Goal: Find specific fact: Find specific fact

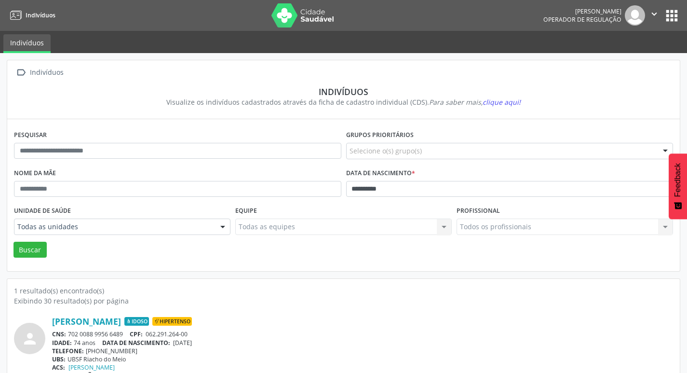
scroll to position [21, 0]
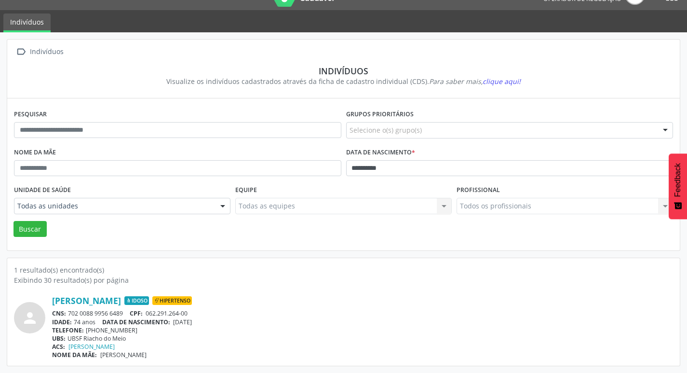
click at [391, 167] on input "**********" at bounding box center [510, 168] width 328 height 16
type input "**********"
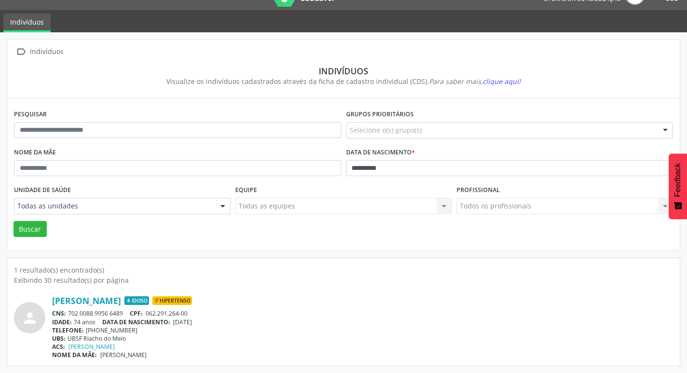
click at [14, 221] on button "Buscar" at bounding box center [30, 229] width 33 height 16
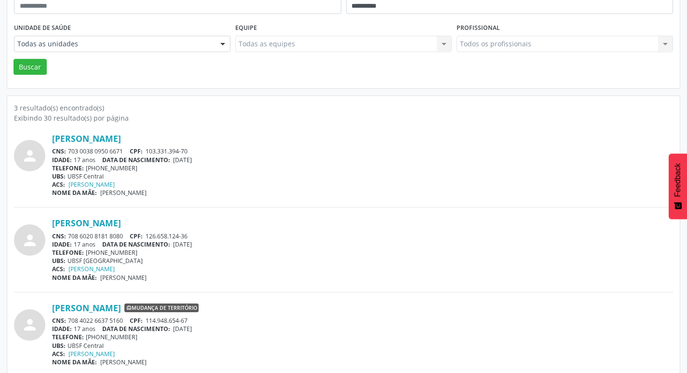
scroll to position [190, 0]
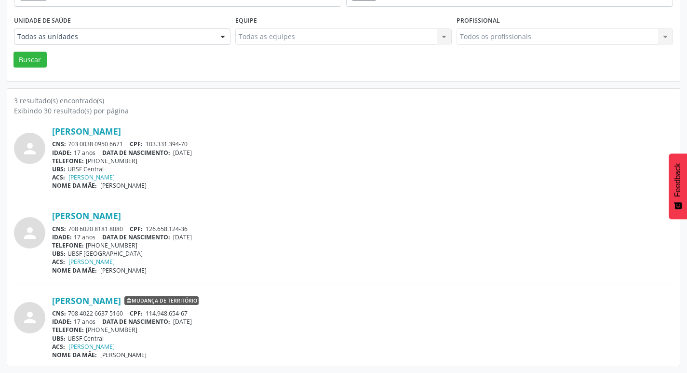
drag, startPoint x: 69, startPoint y: 231, endPoint x: 124, endPoint y: 230, distance: 55.5
click at [124, 230] on div "CNS: 708 6020 8181 8080 CPF: 126.658.124-36" at bounding box center [362, 229] width 621 height 8
copy div "708 6020 8181 8080"
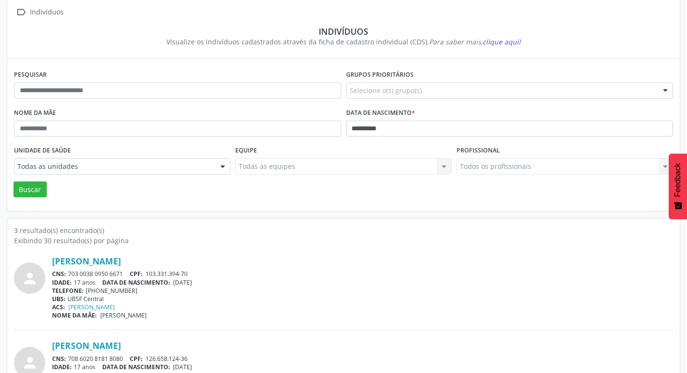
scroll to position [0, 0]
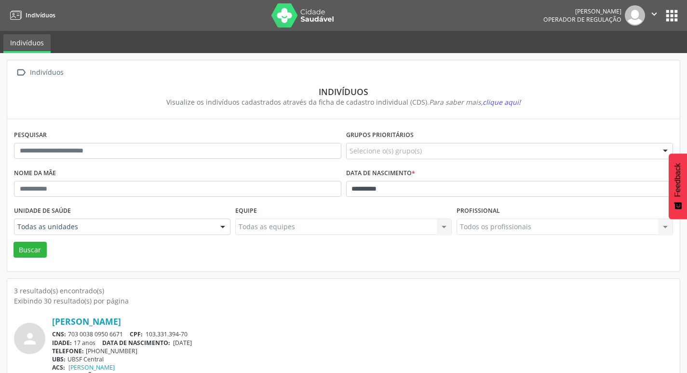
click at [667, 16] on button "apps" at bounding box center [672, 15] width 17 height 17
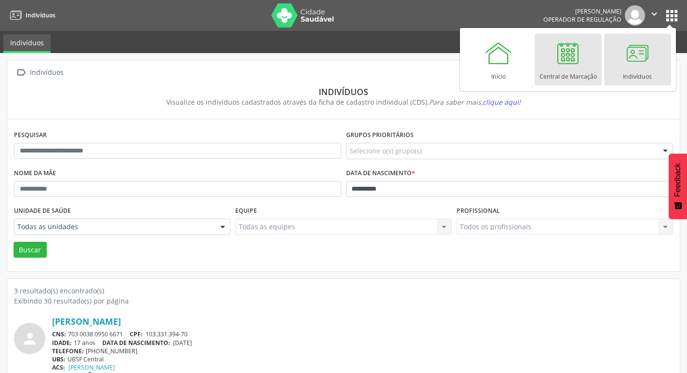
click at [575, 70] on div "Central de Marcação" at bounding box center [568, 74] width 57 height 13
